Goal: Complete application form: Complete application form

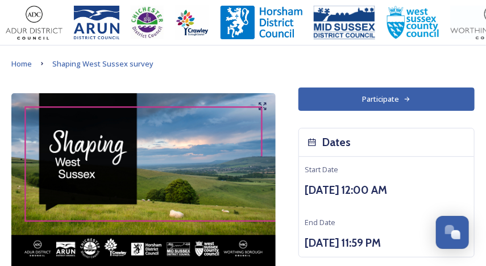
click at [370, 101] on button "Participate" at bounding box center [386, 98] width 176 height 23
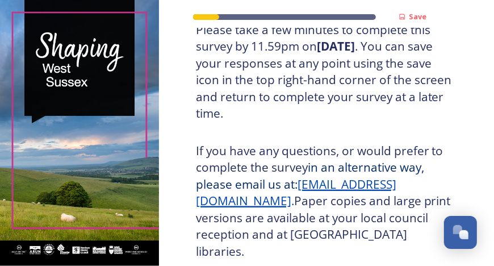
scroll to position [397, 0]
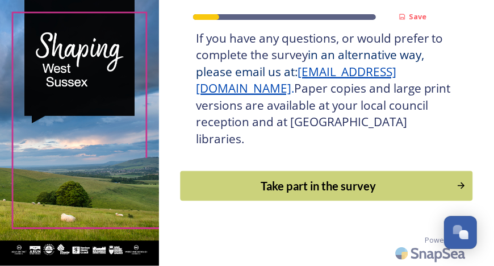
click at [335, 198] on button "Take part in the survey" at bounding box center [326, 186] width 293 height 30
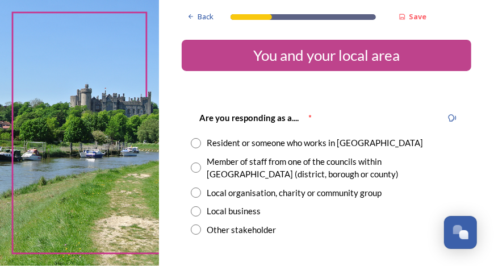
click at [253, 140] on div "Resident or someone who works in [GEOGRAPHIC_DATA]" at bounding box center [315, 142] width 216 height 13
radio input "true"
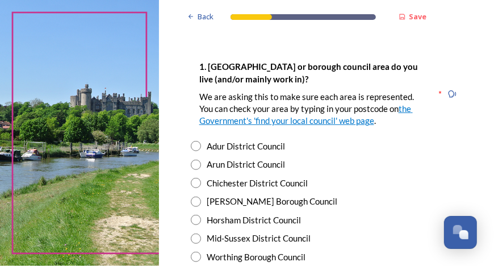
scroll to position [284, 0]
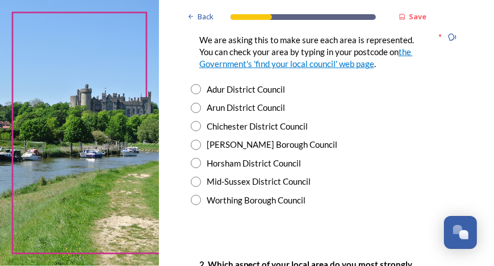
click at [193, 127] on input "radio" at bounding box center [196, 126] width 10 height 10
radio input "true"
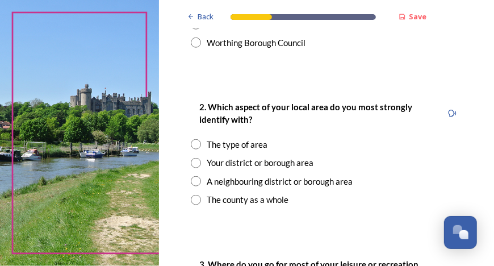
scroll to position [454, 0]
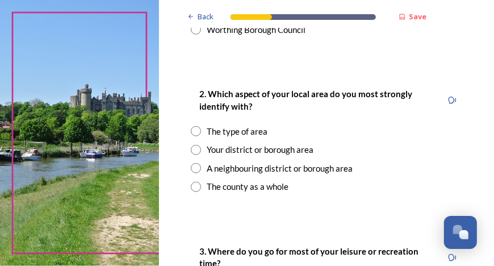
click at [198, 151] on input "radio" at bounding box center [196, 150] width 10 height 10
radio input "true"
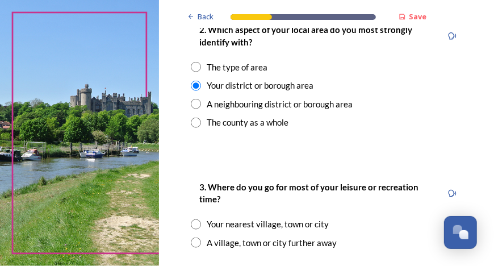
scroll to position [568, 0]
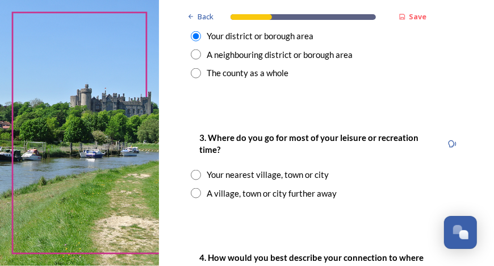
click at [189, 176] on div "3. Where do you go for most of your leisure or recreation time? Your nearest vi…" at bounding box center [327, 165] width 290 height 92
click at [194, 173] on input "radio" at bounding box center [196, 175] width 10 height 10
radio input "true"
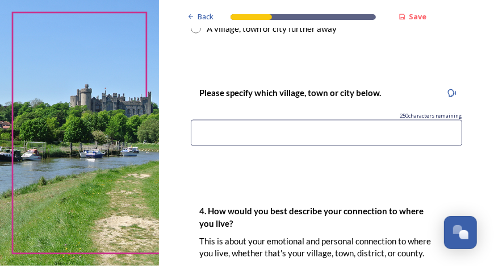
scroll to position [739, 0]
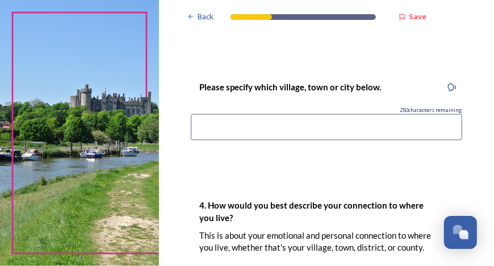
click at [289, 134] on input at bounding box center [327, 127] width 272 height 26
drag, startPoint x: 284, startPoint y: 134, endPoint x: 69, endPoint y: 137, distance: 215.3
click at [69, 137] on div "Back Save You and your local area Are you responding as a.... * Resident or som…" at bounding box center [247, 133] width 494 height 266
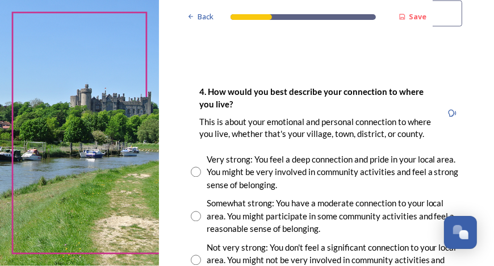
scroll to position [909, 0]
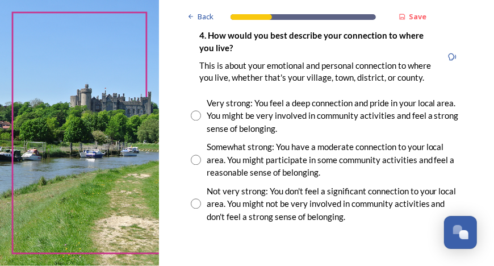
type input "[GEOGRAPHIC_DATA]"
click at [195, 165] on input "radio" at bounding box center [196, 160] width 10 height 10
radio input "true"
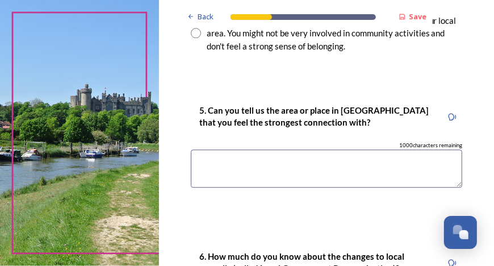
scroll to position [1136, 0]
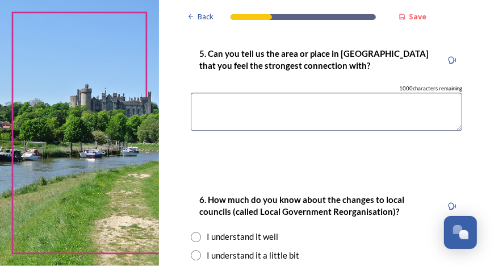
click at [341, 126] on textarea at bounding box center [327, 112] width 272 height 38
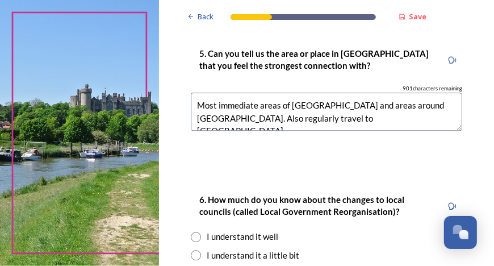
scroll to position [1250, 0]
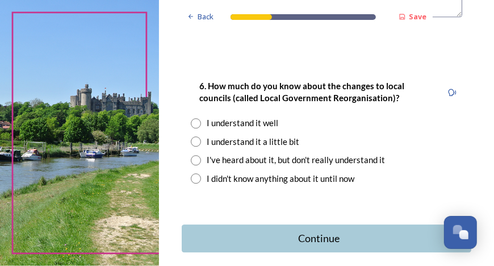
type textarea "Most immediate areas of [GEOGRAPHIC_DATA] and areas around [GEOGRAPHIC_DATA]. A…"
click at [198, 147] on input "radio" at bounding box center [196, 141] width 10 height 10
radio input "true"
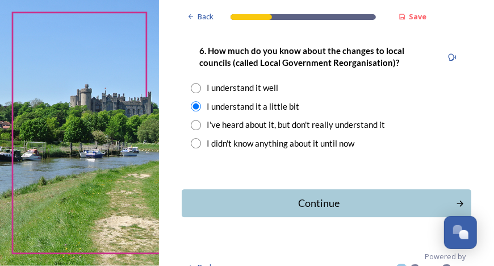
scroll to position [1313, 0]
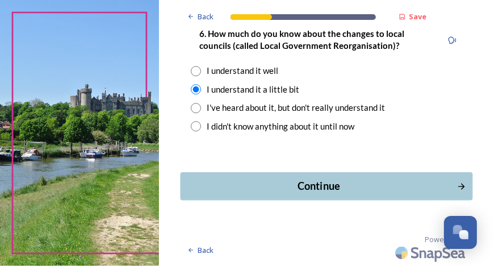
click at [322, 185] on div "Continue" at bounding box center [318, 185] width 265 height 15
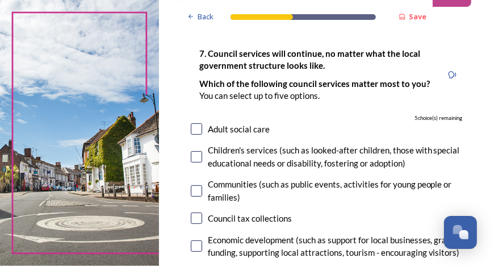
scroll to position [114, 0]
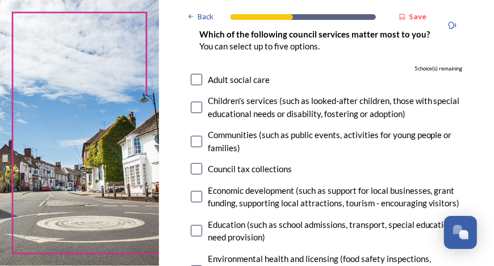
click at [193, 106] on input "checkbox" at bounding box center [196, 107] width 11 height 11
checkbox input "true"
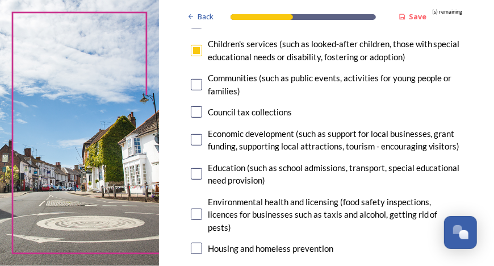
click at [197, 83] on input "checkbox" at bounding box center [196, 84] width 11 height 11
checkbox input "true"
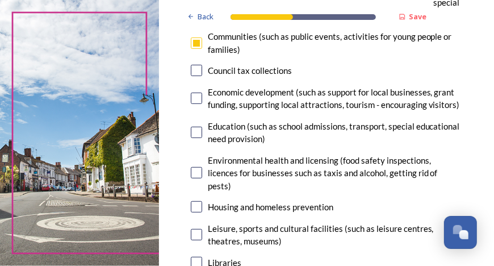
scroll to position [227, 0]
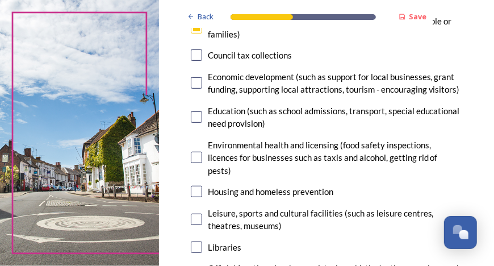
click at [195, 123] on input "checkbox" at bounding box center [196, 116] width 11 height 11
checkbox input "true"
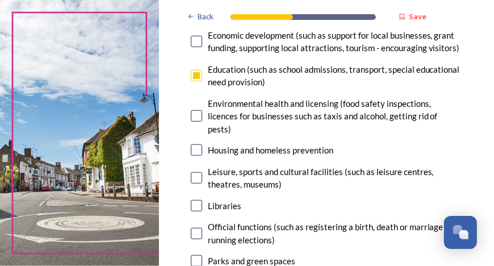
scroll to position [284, 0]
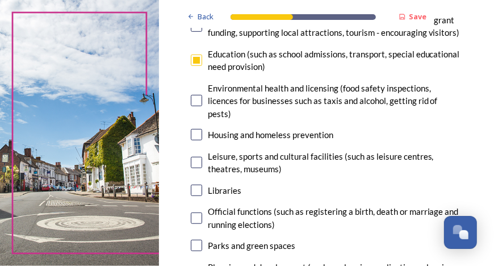
click at [194, 106] on input "checkbox" at bounding box center [196, 100] width 11 height 11
checkbox input "true"
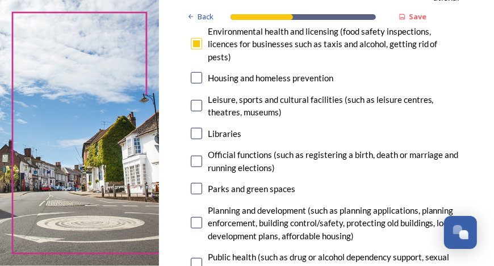
scroll to position [398, 0]
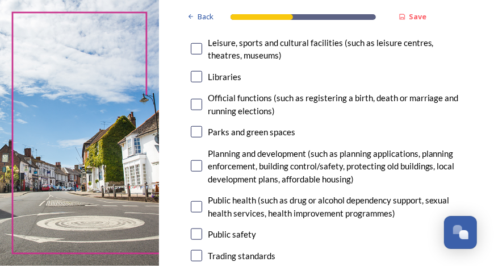
click at [191, 137] on input "checkbox" at bounding box center [196, 131] width 11 height 11
checkbox input "true"
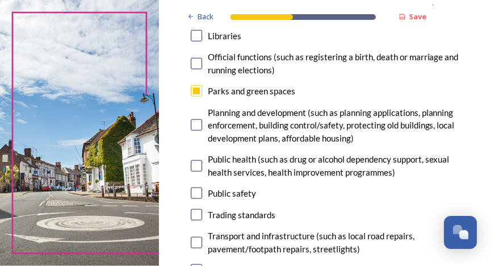
scroll to position [454, 0]
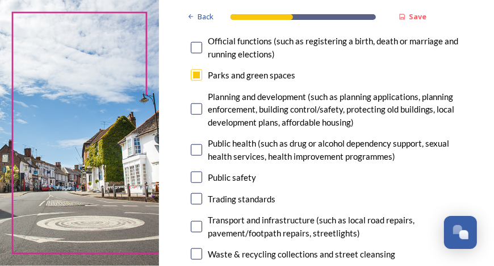
click at [201, 115] on input "checkbox" at bounding box center [196, 108] width 11 height 11
checkbox input "false"
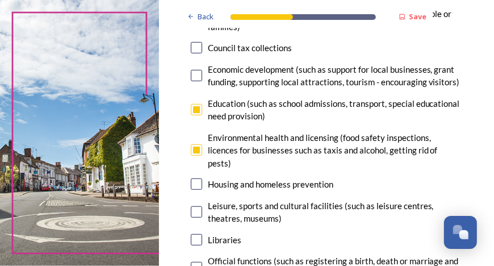
scroll to position [170, 0]
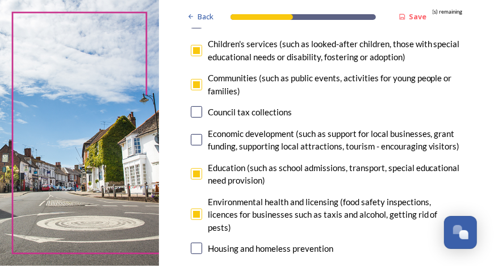
click at [194, 220] on input "checkbox" at bounding box center [196, 213] width 11 height 11
checkbox input "false"
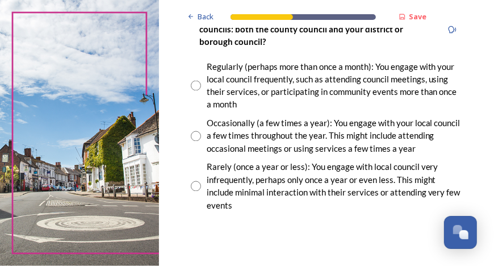
scroll to position [795, 0]
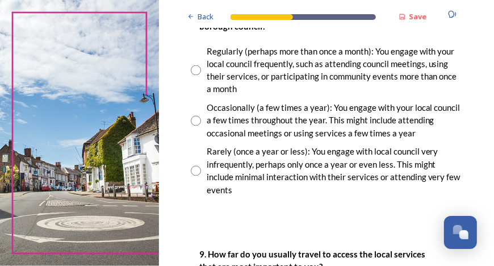
click at [194, 126] on input "radio" at bounding box center [196, 121] width 10 height 10
radio input "true"
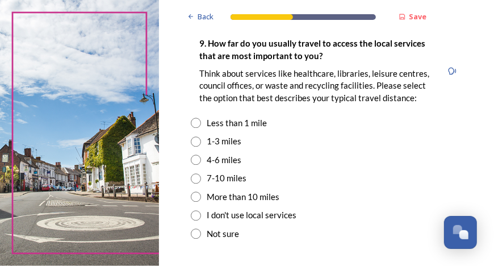
scroll to position [1023, 0]
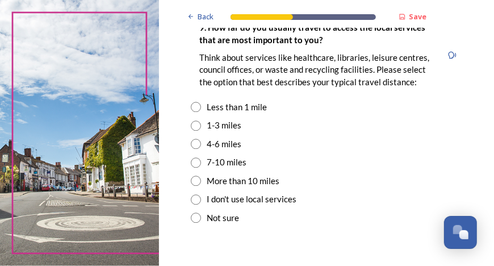
click at [194, 131] on input "radio" at bounding box center [196, 125] width 10 height 10
radio input "true"
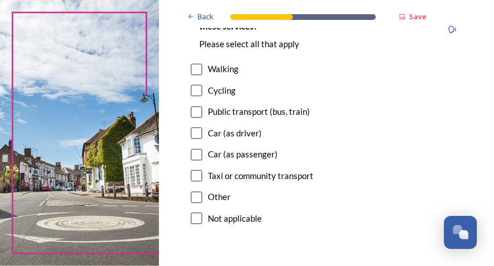
scroll to position [1307, 0]
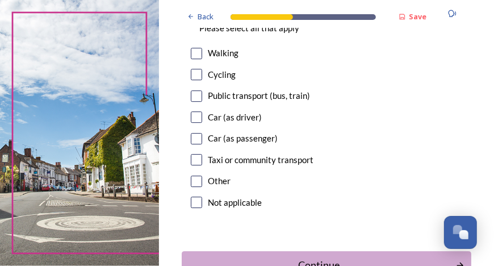
click at [197, 123] on input "checkbox" at bounding box center [196, 116] width 11 height 11
checkbox input "true"
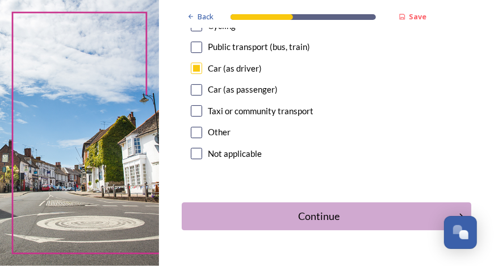
scroll to position [1410, 0]
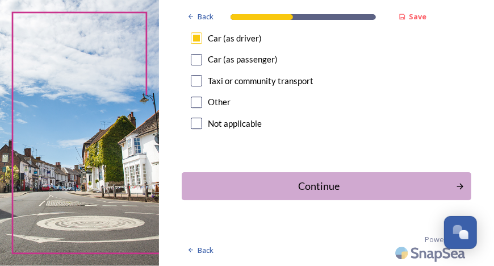
click at [339, 180] on div "Continue" at bounding box center [318, 185] width 265 height 15
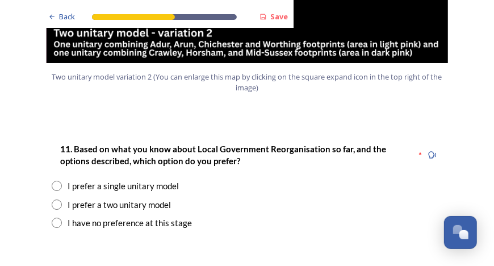
scroll to position [1477, 0]
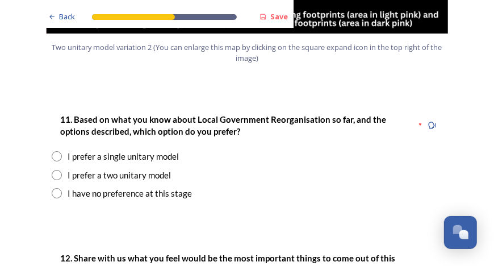
click at [52, 170] on input "radio" at bounding box center [57, 175] width 10 height 10
radio input "true"
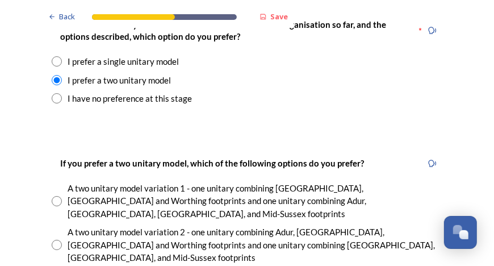
scroll to position [1647, 0]
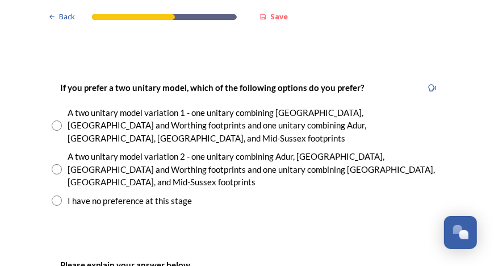
click at [52, 120] on input "radio" at bounding box center [57, 125] width 10 height 10
radio input "true"
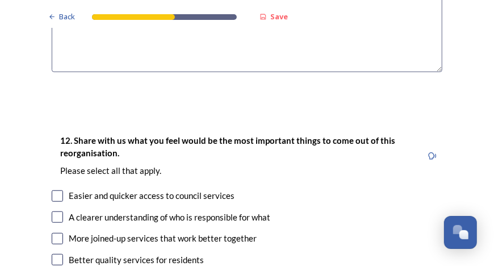
scroll to position [2045, 0]
